Goal: Information Seeking & Learning: Check status

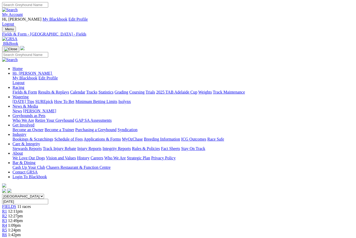
click at [63, 90] on link "Results & Replays" at bounding box center [53, 92] width 31 height 4
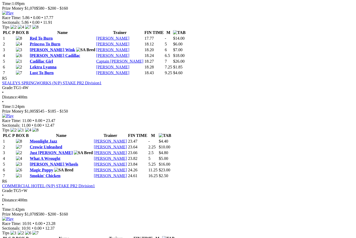
scroll to position [625, 0]
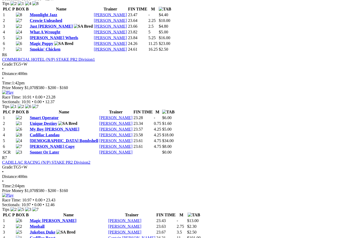
scroll to position [751, 0]
